Goal: Information Seeking & Learning: Learn about a topic

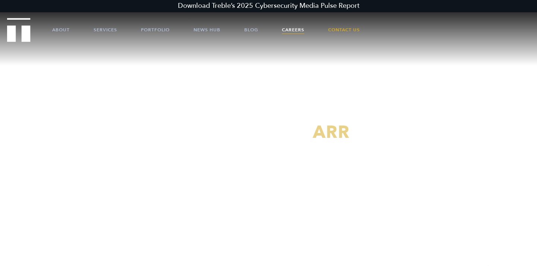
click at [292, 26] on link "Careers" at bounding box center [293, 30] width 22 height 22
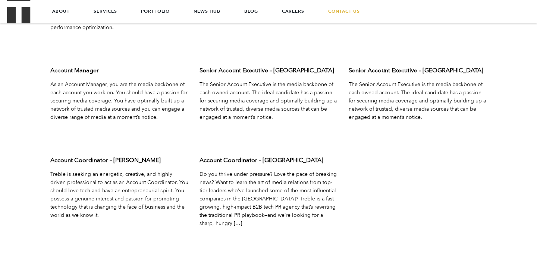
scroll to position [2470, 0]
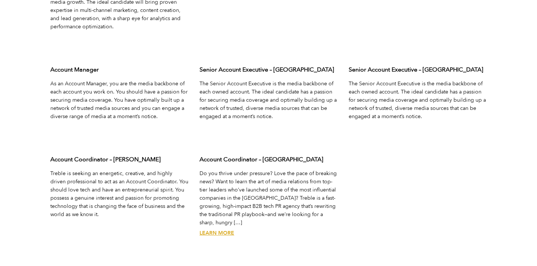
click at [217, 230] on link "Learn More" at bounding box center [216, 233] width 35 height 7
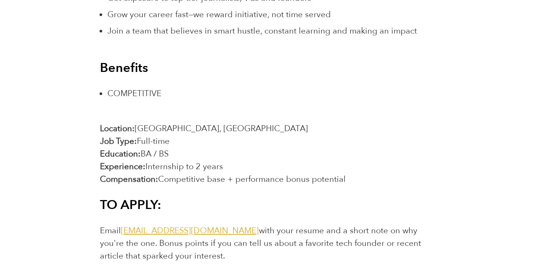
scroll to position [1277, 0]
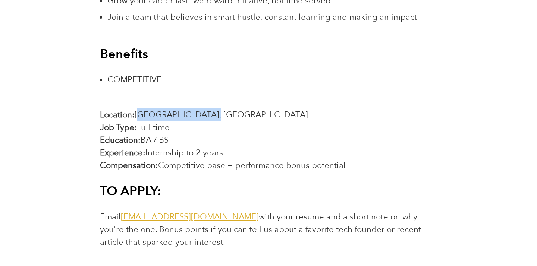
drag, startPoint x: 138, startPoint y: 114, endPoint x: 217, endPoint y: 120, distance: 78.9
click at [217, 120] on p "Location: San Francisco, CA Job Type: Full-time Education: BA / BS Experience: …" at bounding box center [268, 139] width 337 height 63
click at [182, 110] on span "[GEOGRAPHIC_DATA], [GEOGRAPHIC_DATA]" at bounding box center [221, 114] width 173 height 11
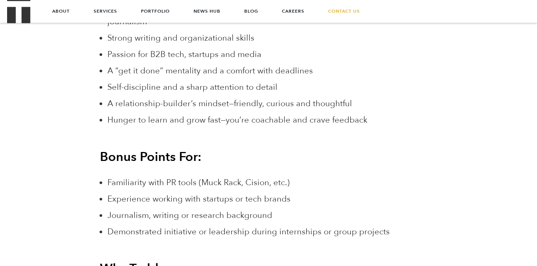
scroll to position [950, 0]
click at [183, 122] on span "Hunger to learn and grow fast—you’re coachable and crave feedback" at bounding box center [237, 120] width 260 height 11
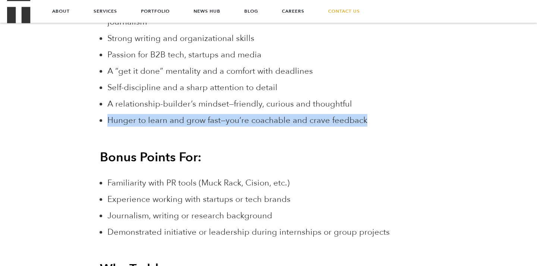
click at [183, 122] on span "Hunger to learn and grow fast—you’re coachable and crave feedback" at bounding box center [237, 120] width 260 height 11
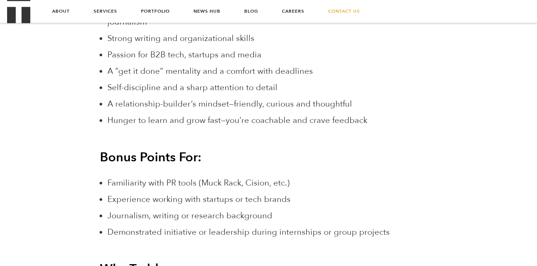
click at [182, 90] on span "Self-discipline and a sharp attention to detail" at bounding box center [192, 87] width 170 height 11
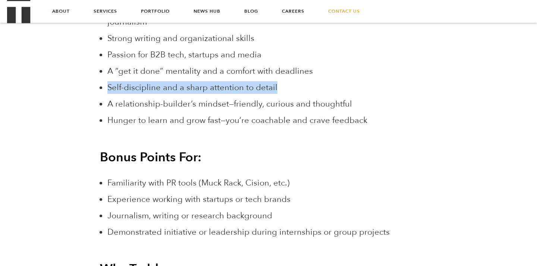
click at [182, 90] on span "Self-discipline and a sharp attention to detail" at bounding box center [192, 87] width 170 height 11
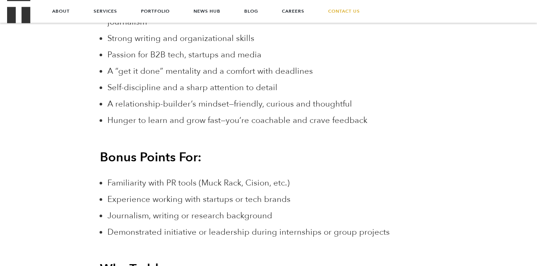
click at [183, 103] on span "A relationship-builder’s mindset—friendly, curious and thoughtful" at bounding box center [229, 103] width 245 height 11
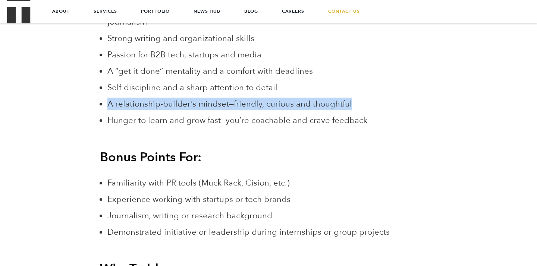
click at [183, 103] on span "A relationship-builder’s mindset—friendly, curious and thoughtful" at bounding box center [229, 103] width 245 height 11
click at [187, 106] on span "A relationship-builder’s mindset—friendly, curious and thoughtful" at bounding box center [229, 103] width 245 height 11
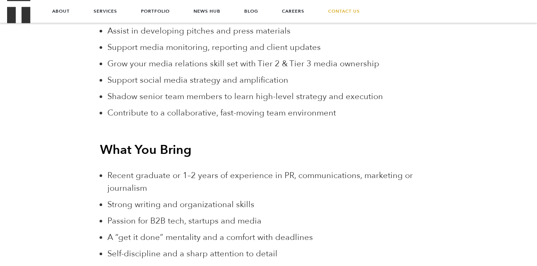
scroll to position [785, 0]
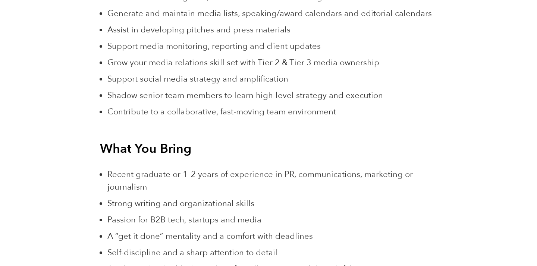
click at [181, 173] on span "Recent graduate or 1–2 years of experience in PR, communications, marketing or …" at bounding box center [259, 181] width 305 height 24
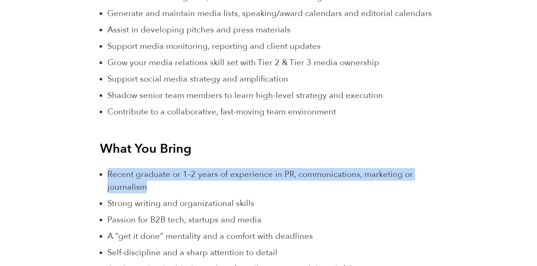
click at [181, 173] on span "Recent graduate or 1–2 years of experience in PR, communications, marketing or …" at bounding box center [259, 181] width 305 height 24
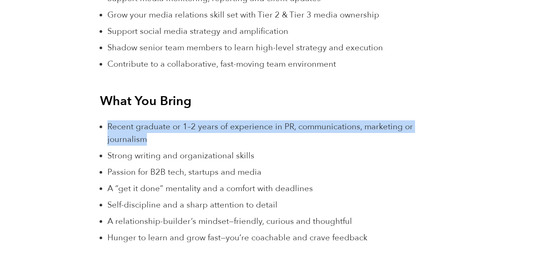
scroll to position [832, 0]
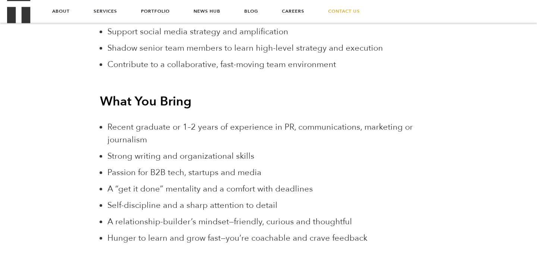
click at [157, 156] on span "Strong writing and organizational skills" at bounding box center [180, 156] width 147 height 11
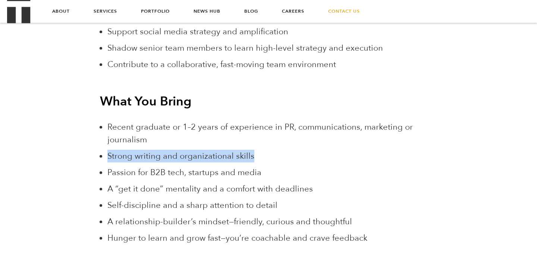
click at [157, 156] on span "Strong writing and organizational skills" at bounding box center [180, 156] width 147 height 11
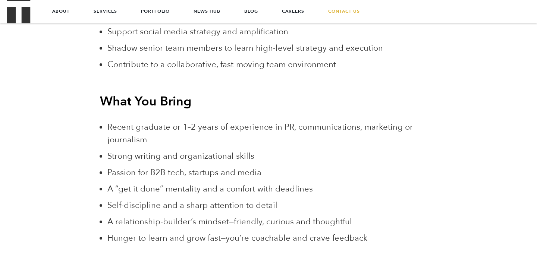
click at [157, 173] on span "Passion for B2B tech, startups and media" at bounding box center [184, 172] width 154 height 11
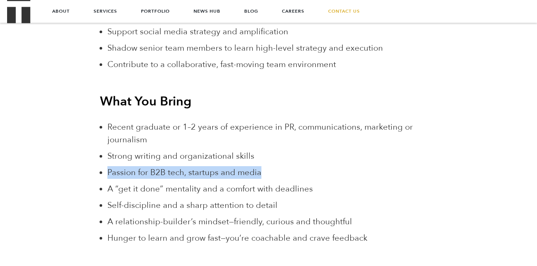
click at [157, 173] on span "Passion for B2B tech, startups and media" at bounding box center [184, 172] width 154 height 11
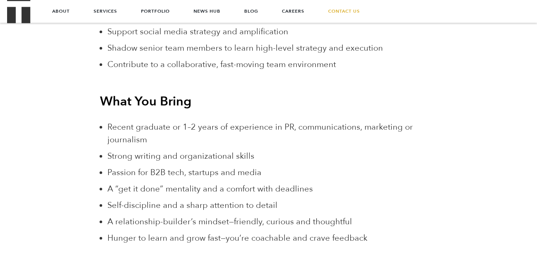
click at [203, 189] on span "A “get it done” mentality and a comfort with deadlines" at bounding box center [209, 188] width 205 height 11
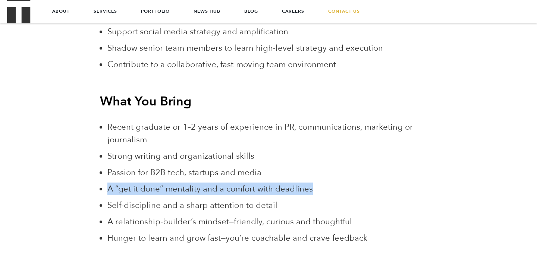
click at [203, 189] on span "A “get it done” mentality and a comfort with deadlines" at bounding box center [209, 188] width 205 height 11
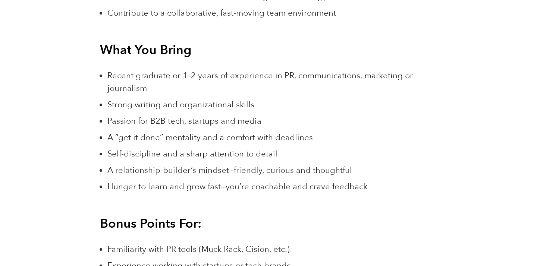
scroll to position [885, 0]
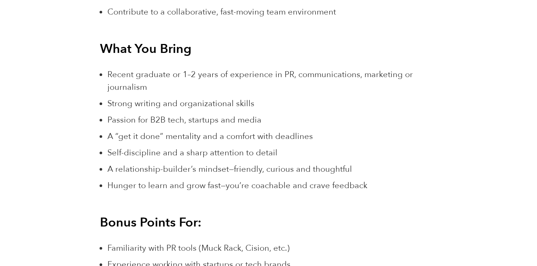
click at [201, 152] on span "Self-discipline and a sharp attention to detail" at bounding box center [192, 152] width 170 height 11
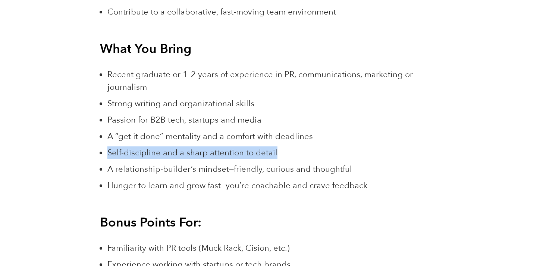
click at [201, 152] on span "Self-discipline and a sharp attention to detail" at bounding box center [192, 152] width 170 height 11
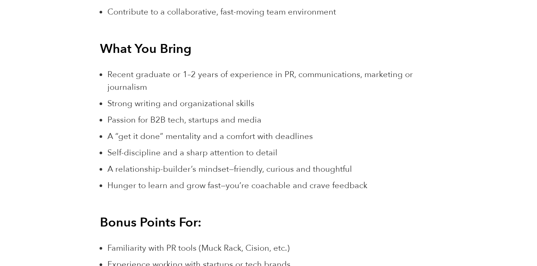
click at [201, 168] on span "A relationship-builder’s mindset—friendly, curious and thoughtful" at bounding box center [229, 169] width 245 height 11
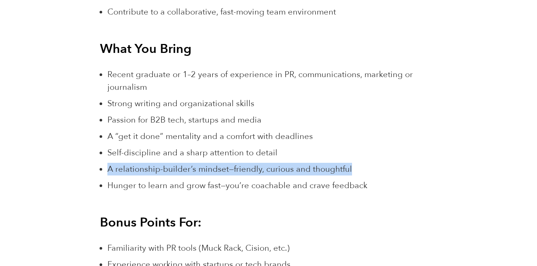
click at [201, 168] on span "A relationship-builder’s mindset—friendly, curious and thoughtful" at bounding box center [229, 169] width 245 height 11
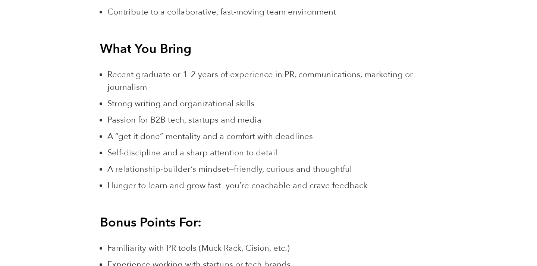
click at [234, 166] on span "A relationship-builder’s mindset—friendly, curious and thoughtful" at bounding box center [229, 169] width 245 height 11
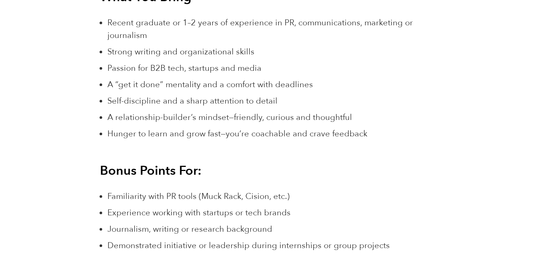
scroll to position [952, 0]
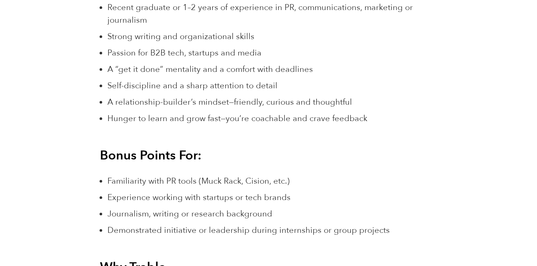
click at [168, 118] on span "Hunger to learn and grow fast—you’re coachable and crave feedback" at bounding box center [237, 118] width 260 height 11
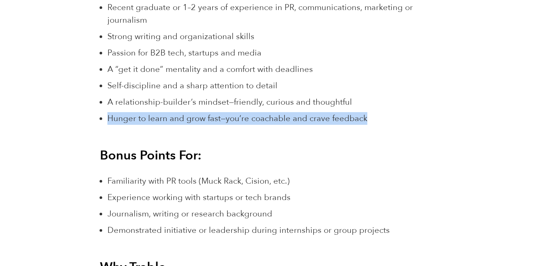
click at [168, 118] on span "Hunger to learn and grow fast—you’re coachable and crave feedback" at bounding box center [237, 118] width 260 height 11
click at [155, 118] on span "Hunger to learn and grow fast—you’re coachable and crave feedback" at bounding box center [237, 118] width 260 height 11
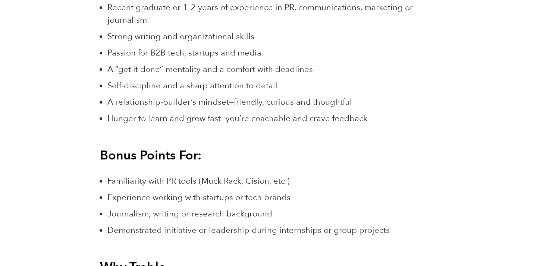
click at [155, 118] on span "Hunger to learn and grow fast—you’re coachable and crave feedback" at bounding box center [237, 118] width 260 height 11
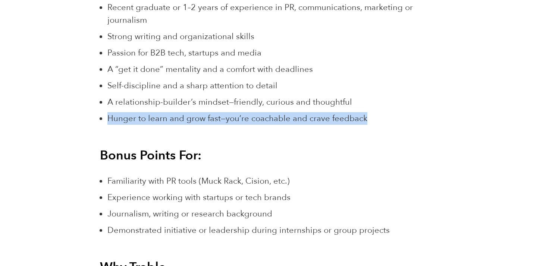
click at [155, 118] on span "Hunger to learn and grow fast—you’re coachable and crave feedback" at bounding box center [237, 118] width 260 height 11
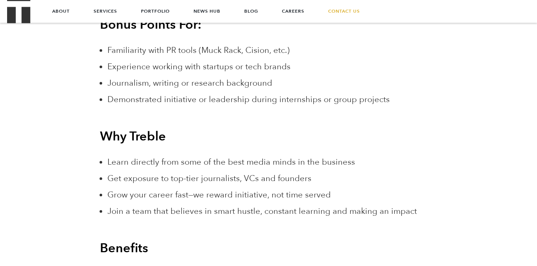
scroll to position [1082, 0]
click at [160, 102] on span "Demonstrated initiative or leadership during internships or group projects" at bounding box center [248, 100] width 282 height 11
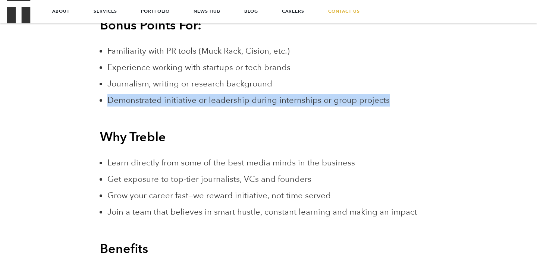
click at [160, 102] on span "Demonstrated initiative or leadership during internships or group projects" at bounding box center [248, 100] width 282 height 11
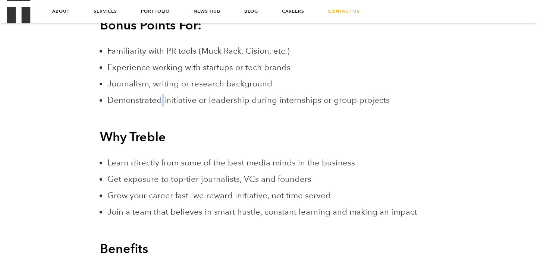
click at [160, 102] on span "Demonstrated initiative or leadership during internships or group projects" at bounding box center [248, 100] width 282 height 11
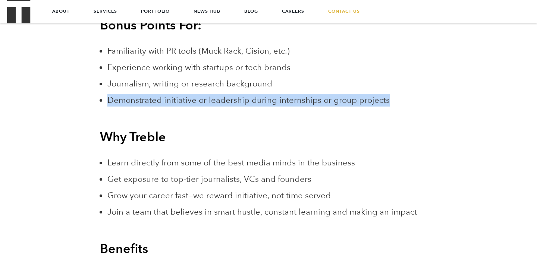
click at [160, 102] on span "Demonstrated initiative or leadership during internships or group projects" at bounding box center [248, 100] width 282 height 11
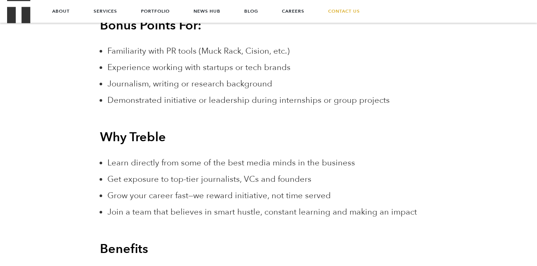
click at [160, 102] on span "Demonstrated initiative or leadership during internships or group projects" at bounding box center [248, 100] width 282 height 11
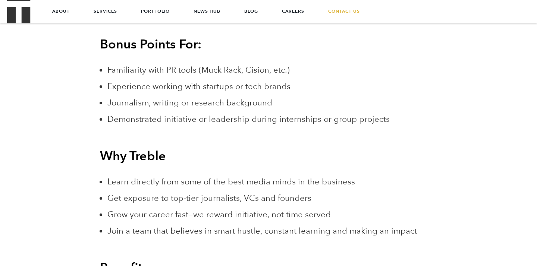
click at [160, 101] on span "Journalism, writing or research background" at bounding box center [189, 102] width 165 height 11
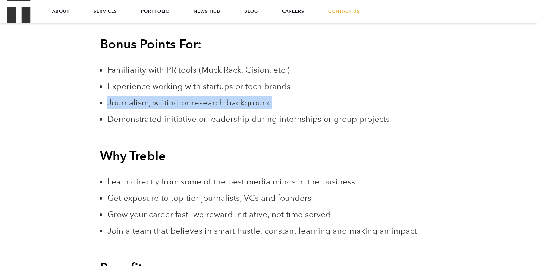
click at [160, 101] on span "Journalism, writing or research background" at bounding box center [189, 102] width 165 height 11
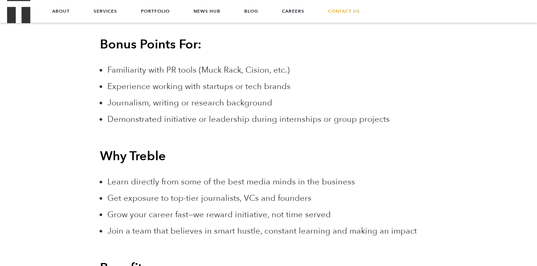
click at [166, 85] on span "Experience working with startups or tech brands" at bounding box center [198, 86] width 183 height 11
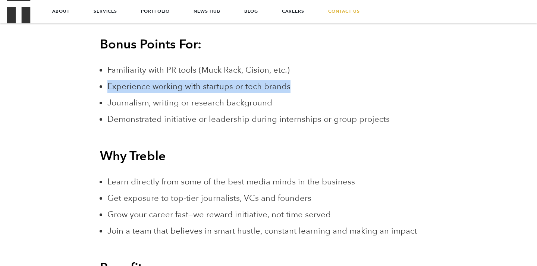
click at [166, 85] on span "Experience working with startups or tech brands" at bounding box center [198, 86] width 183 height 11
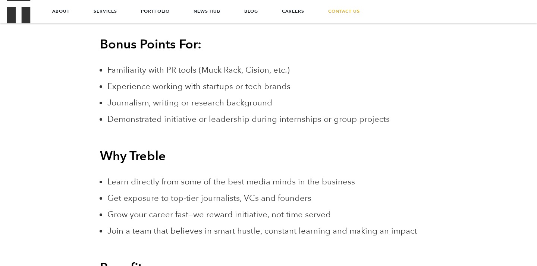
click at [143, 163] on b "Why Treble" at bounding box center [133, 156] width 66 height 17
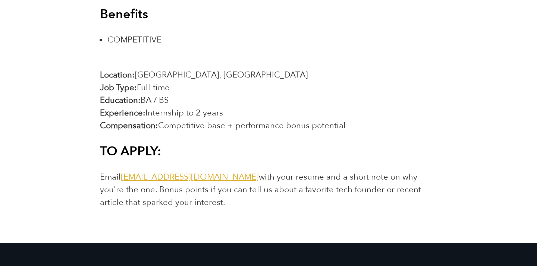
scroll to position [1319, 0]
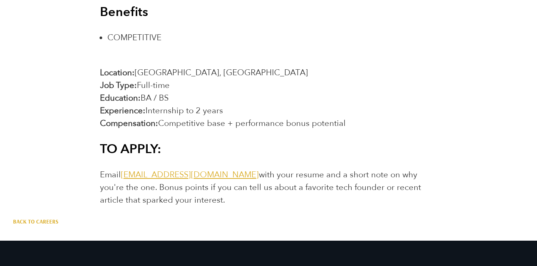
click at [147, 200] on span "Email jointheteam@treblepr.com with your resume and a short note on why you're …" at bounding box center [260, 187] width 321 height 37
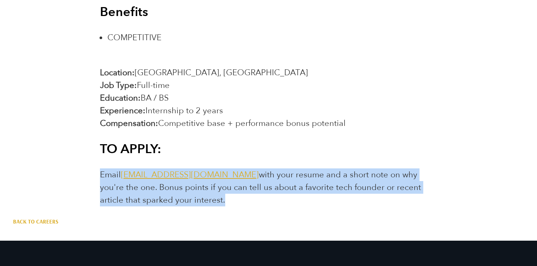
click at [147, 200] on span "Email jointheteam@treblepr.com with your resume and a short note on why you're …" at bounding box center [260, 187] width 321 height 37
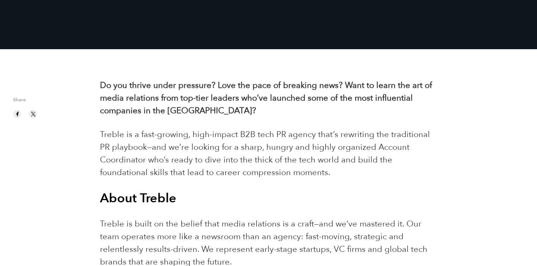
scroll to position [156, 0]
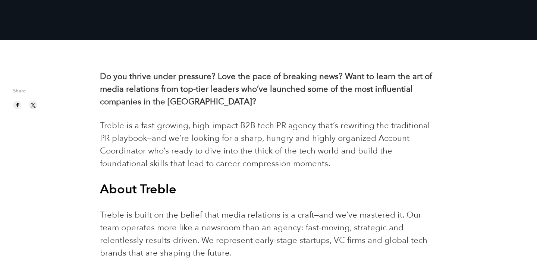
click at [201, 125] on span "Treble is a fast-growing, high-impact B2B tech PR agency that’s rewriting the t…" at bounding box center [265, 144] width 330 height 49
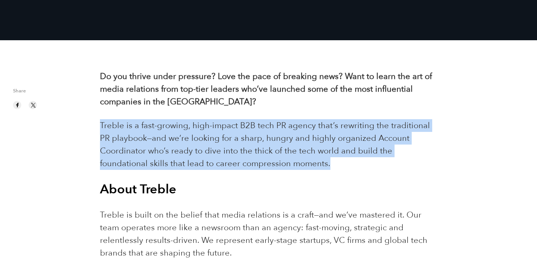
click at [201, 125] on span "Treble is a fast-growing, high-impact B2B tech PR agency that’s rewriting the t…" at bounding box center [265, 144] width 330 height 49
click at [201, 126] on span "Treble is a fast-growing, high-impact B2B tech PR agency that’s rewriting the t…" at bounding box center [265, 144] width 330 height 49
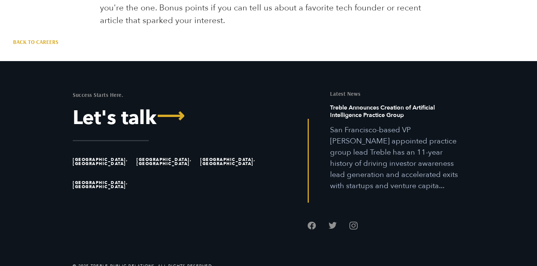
scroll to position [1507, 0]
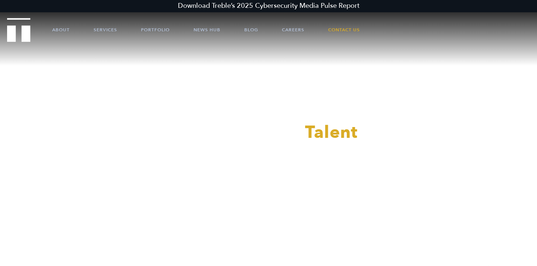
click at [107, 28] on div at bounding box center [268, 133] width 537 height 266
click at [204, 30] on link "News Hub" at bounding box center [206, 30] width 27 height 22
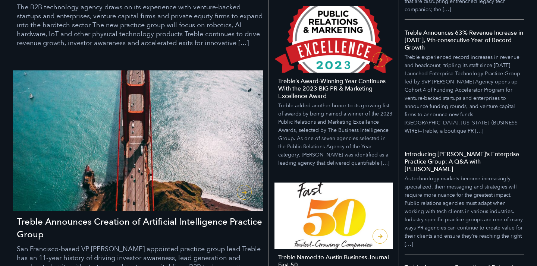
scroll to position [549, 0]
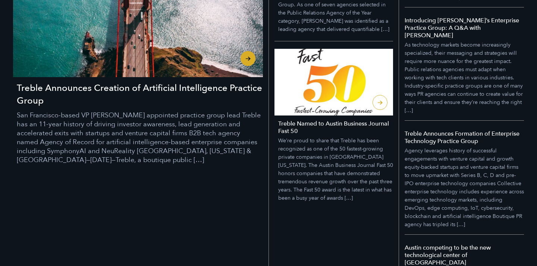
click at [163, 92] on h3 "Treble Announces Creation of Artificial Intelligence Practice Group" at bounding box center [140, 94] width 246 height 25
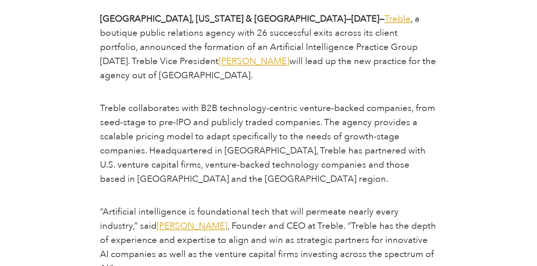
scroll to position [390, 0]
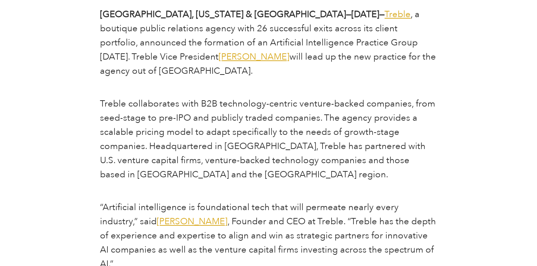
click at [242, 34] on span ", a boutique public relations agency with 26 successful exits across its client…" at bounding box center [259, 35] width 319 height 55
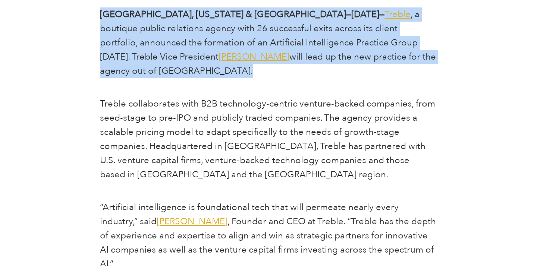
click at [242, 34] on span ", a boutique public relations agency with 26 successful exits across its client…" at bounding box center [259, 35] width 319 height 55
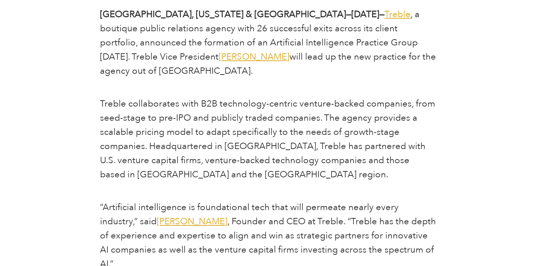
click at [197, 59] on span "will lead up the new practice for the agency out of [GEOGRAPHIC_DATA]." at bounding box center [268, 64] width 336 height 26
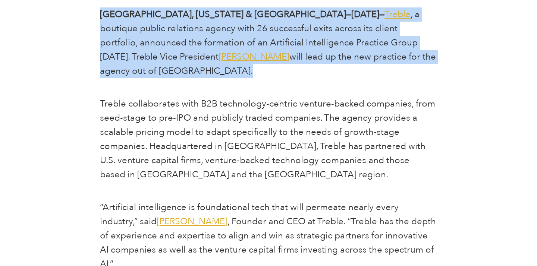
click at [197, 59] on span "will lead up the new practice for the agency out of [GEOGRAPHIC_DATA]." at bounding box center [268, 64] width 336 height 26
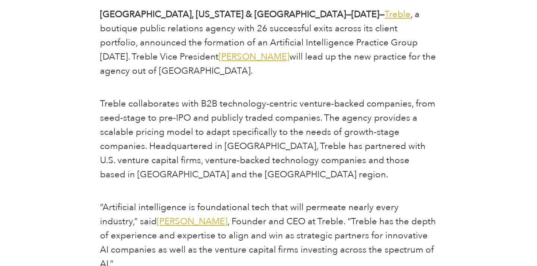
click at [217, 54] on span "will lead up the new practice for the agency out of [GEOGRAPHIC_DATA]." at bounding box center [268, 64] width 336 height 26
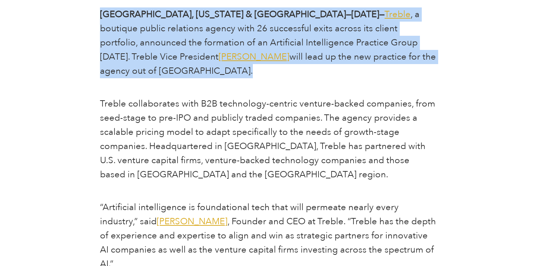
click at [217, 54] on span "will lead up the new practice for the agency out of [GEOGRAPHIC_DATA]." at bounding box center [268, 64] width 336 height 26
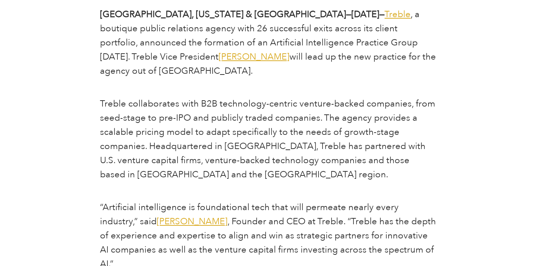
click at [224, 98] on span "Treble collaborates with B2B technology-centric venture-backed companies, from …" at bounding box center [267, 139] width 335 height 83
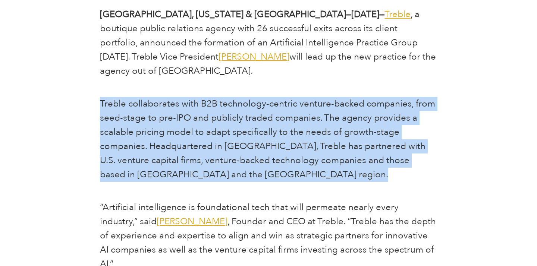
click at [224, 98] on span "Treble collaborates with B2B technology-centric venture-backed companies, from …" at bounding box center [267, 139] width 335 height 83
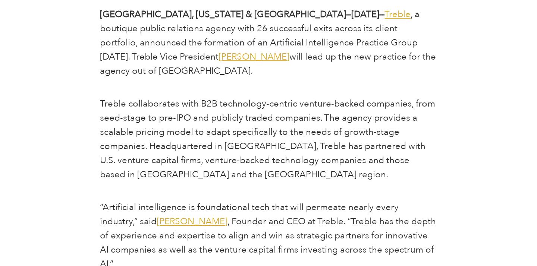
click at [191, 97] on p "Treble collaborates with B2B technology-centric venture-backed companies, from …" at bounding box center [268, 139] width 337 height 85
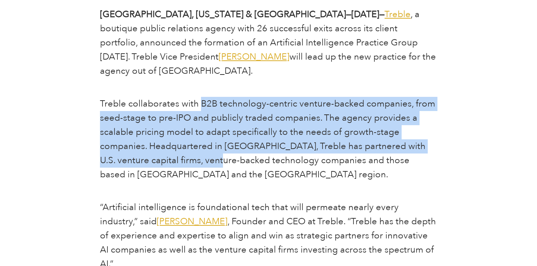
drag, startPoint x: 199, startPoint y: 91, endPoint x: 216, endPoint y: 138, distance: 50.5
click at [217, 138] on span "Treble collaborates with B2B technology-centric venture-backed companies, from …" at bounding box center [267, 139] width 335 height 83
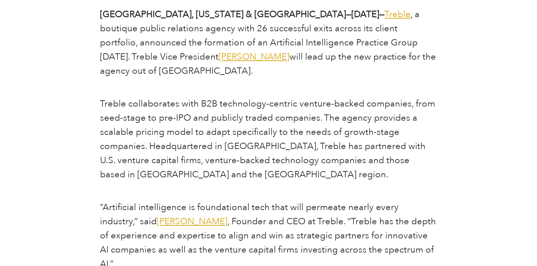
click at [203, 98] on span "Treble collaborates with B2B technology-centric venture-backed companies, from …" at bounding box center [267, 139] width 335 height 83
drag, startPoint x: 201, startPoint y: 91, endPoint x: 215, endPoint y: 89, distance: 14.3
click at [215, 98] on span "Treble collaborates with B2B technology-centric venture-backed companies, from …" at bounding box center [267, 139] width 335 height 83
click at [257, 98] on span "Treble collaborates with B2B technology-centric venture-backed companies, from …" at bounding box center [267, 139] width 335 height 83
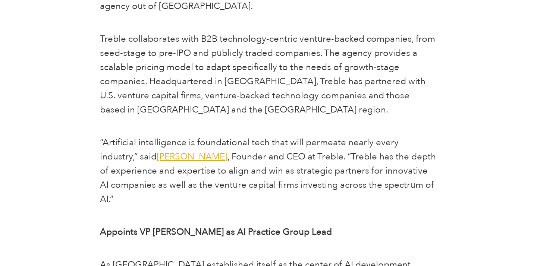
scroll to position [491, 0]
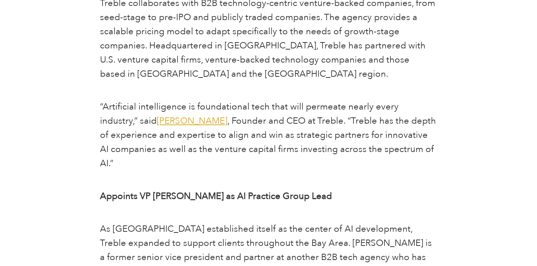
click at [213, 101] on span "“Artificial intelligence is foundational tech that will permeate nearly every i…" at bounding box center [249, 114] width 299 height 26
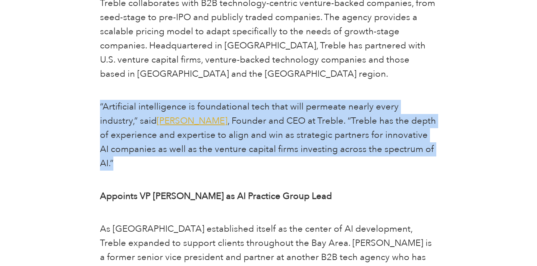
click at [213, 101] on span "“Artificial intelligence is foundational tech that will permeate nearly every i…" at bounding box center [249, 114] width 299 height 26
click at [211, 115] on span ", Founder and CEO at Treble. “Treble has the depth of experience and expertise …" at bounding box center [268, 142] width 336 height 55
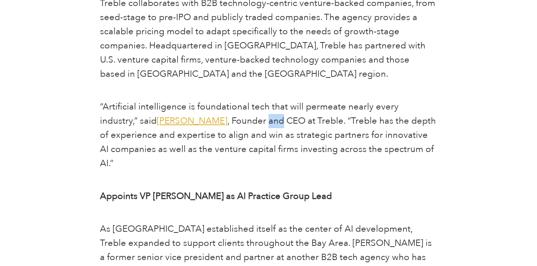
click at [211, 115] on span ", Founder and CEO at Treble. “Treble has the depth of experience and expertise …" at bounding box center [268, 142] width 336 height 55
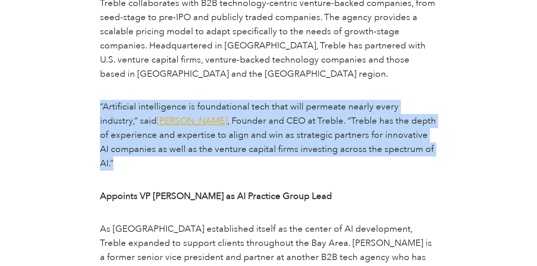
click at [211, 115] on span ", Founder and CEO at Treble. “Treble has the depth of experience and expertise …" at bounding box center [268, 142] width 336 height 55
click at [212, 115] on span ", Founder and CEO at Treble. “Treble has the depth of experience and expertise …" at bounding box center [268, 142] width 336 height 55
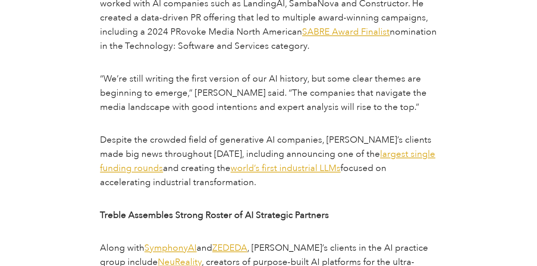
scroll to position [759, 0]
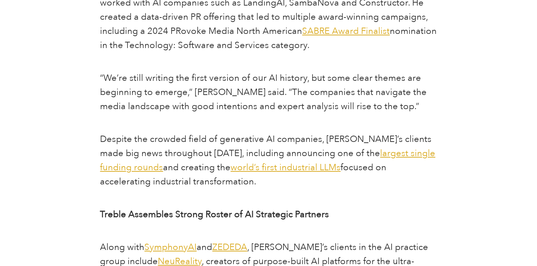
click at [344, 72] on span "“We’re still writing the first version of our AI history, but some clear themes…" at bounding box center [263, 92] width 327 height 41
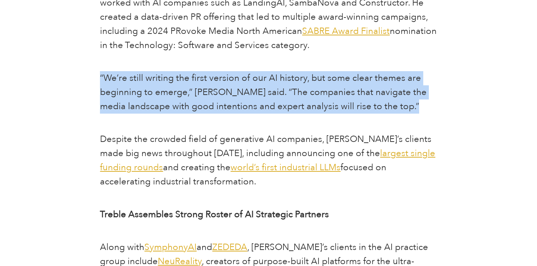
click at [344, 72] on span "“We’re still writing the first version of our AI history, but some clear themes…" at bounding box center [263, 92] width 327 height 41
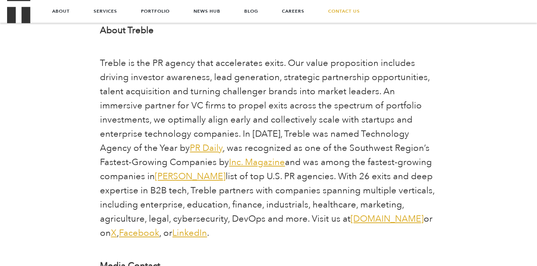
scroll to position [1749, 0]
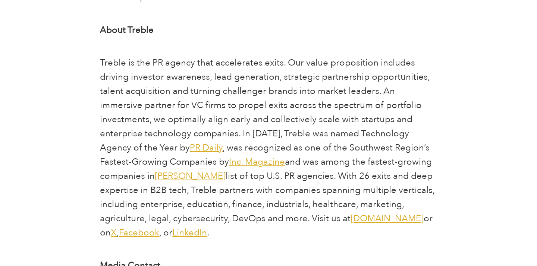
click at [280, 170] on span "list of top U.S. PR agencies. With 26 exits and deep expertise in B2B tech, Tre…" at bounding box center [267, 197] width 334 height 55
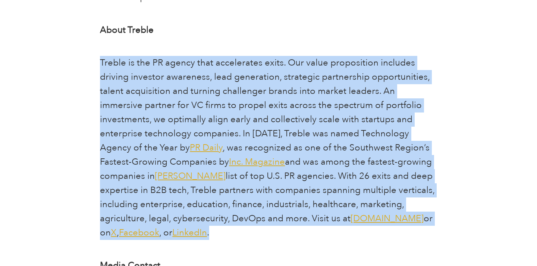
click at [280, 170] on span "list of top U.S. PR agencies. With 26 exits and deep expertise in B2B tech, Tre…" at bounding box center [267, 197] width 334 height 55
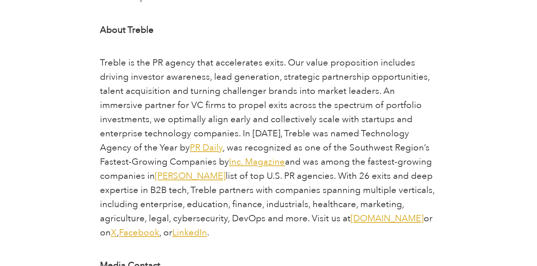
click at [281, 170] on span "list of top U.S. PR agencies. With 26 exits and deep expertise in B2B tech, Tre…" at bounding box center [267, 197] width 334 height 55
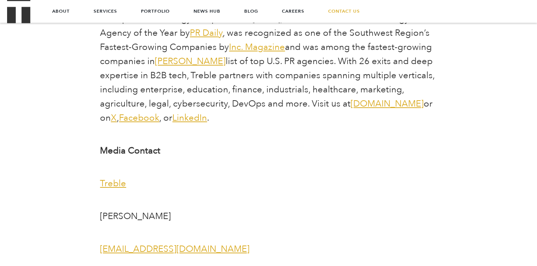
scroll to position [1856, 0]
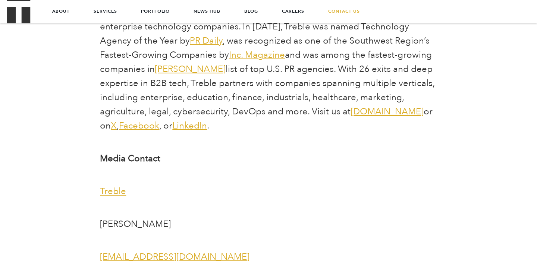
click at [172, 120] on span "LinkedIn" at bounding box center [189, 126] width 35 height 12
